Goal: Information Seeking & Learning: Learn about a topic

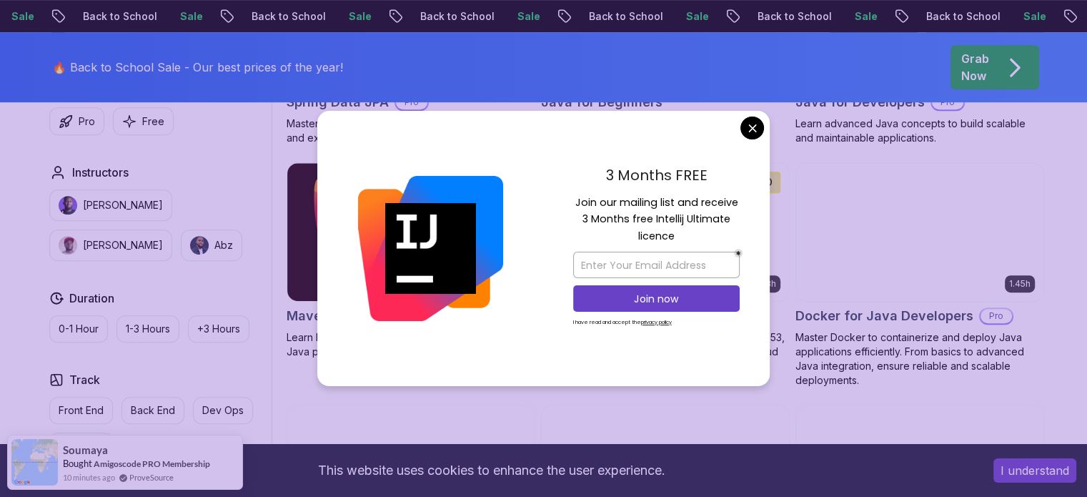
scroll to position [786, 0]
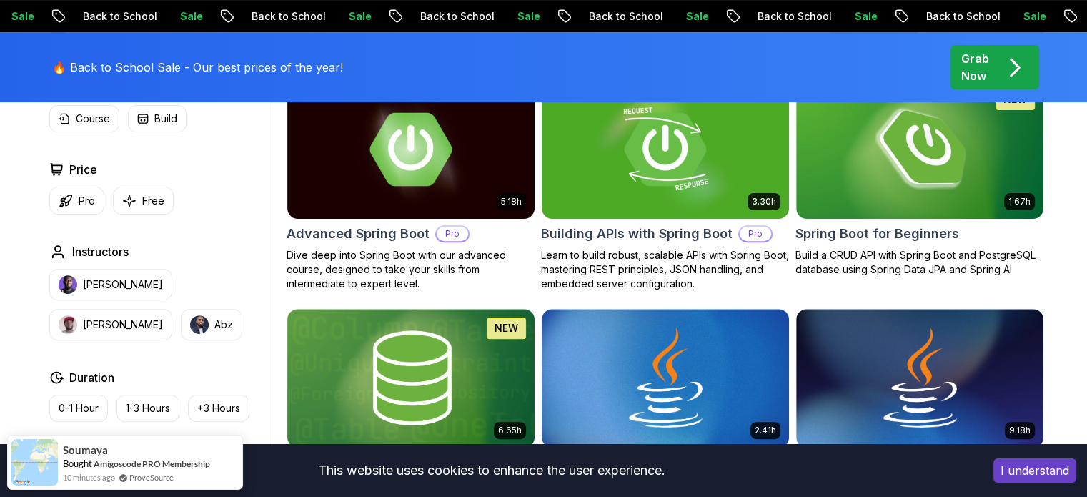
scroll to position [451, 0]
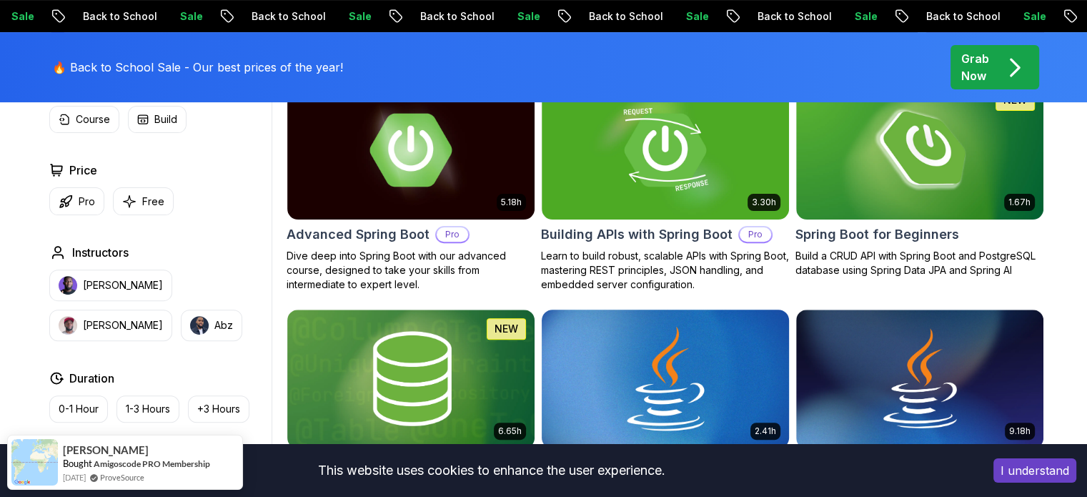
click at [612, 343] on img at bounding box center [664, 378] width 259 height 145
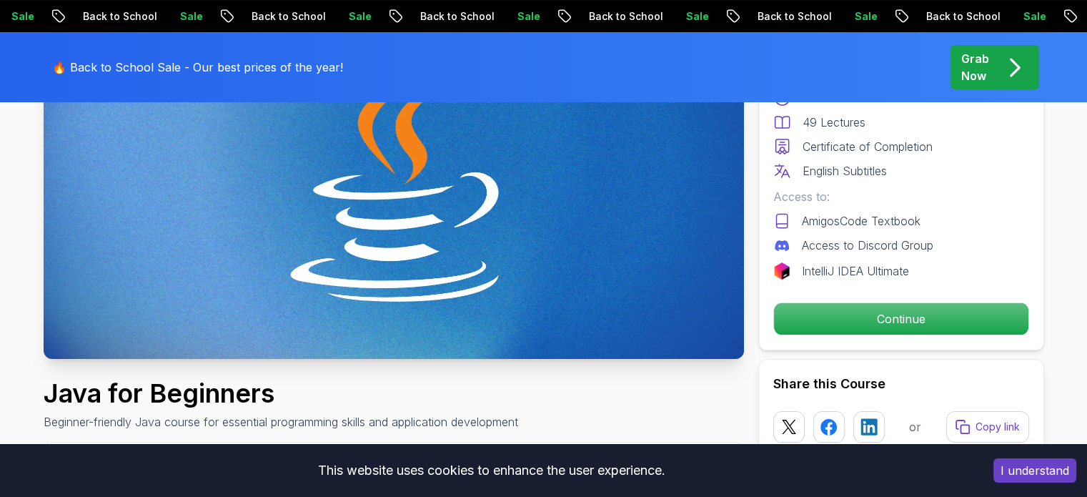
scroll to position [227, 0]
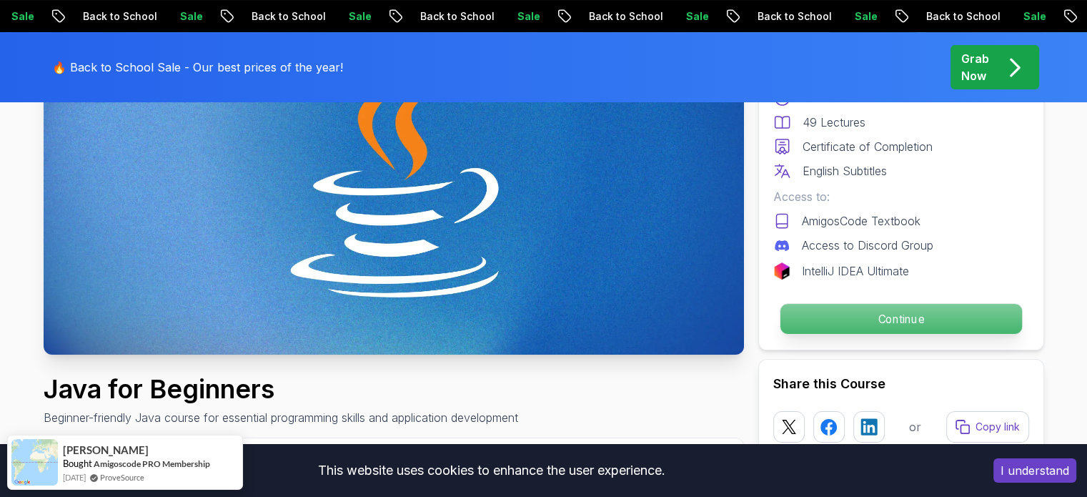
click at [811, 308] on p "Continue" at bounding box center [901, 319] width 242 height 30
